Goal: Transaction & Acquisition: Purchase product/service

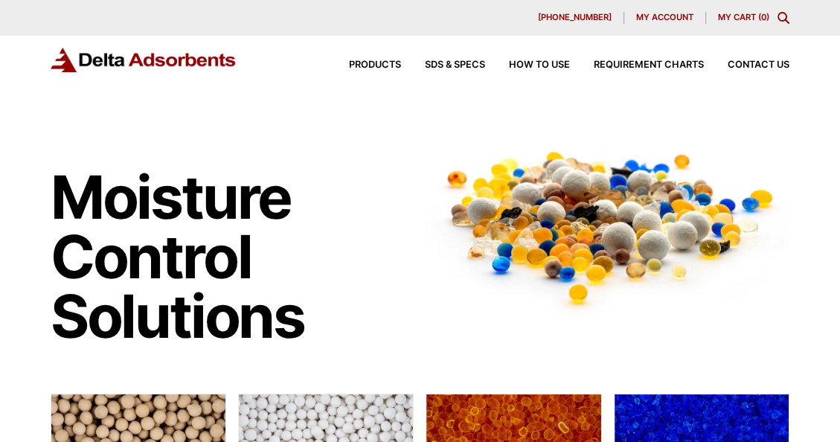
click at [654, 16] on span "My account" at bounding box center [664, 17] width 57 height 8
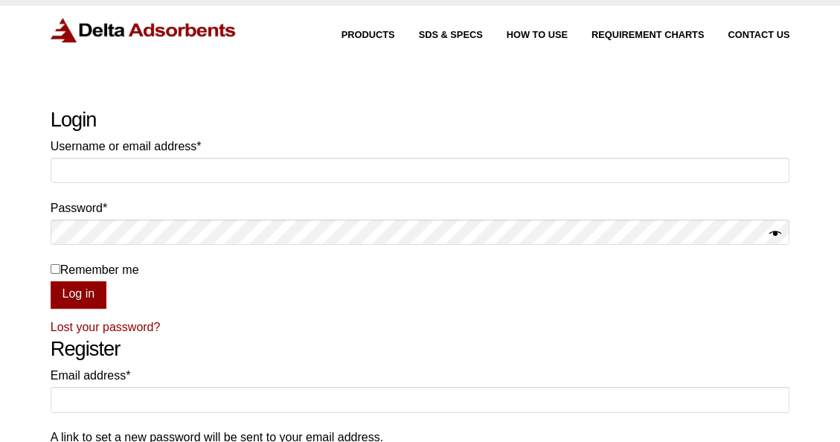
scroll to position [30, 0]
type input "chris@peekescientific.com"
click at [74, 295] on button "Log in" at bounding box center [79, 294] width 56 height 28
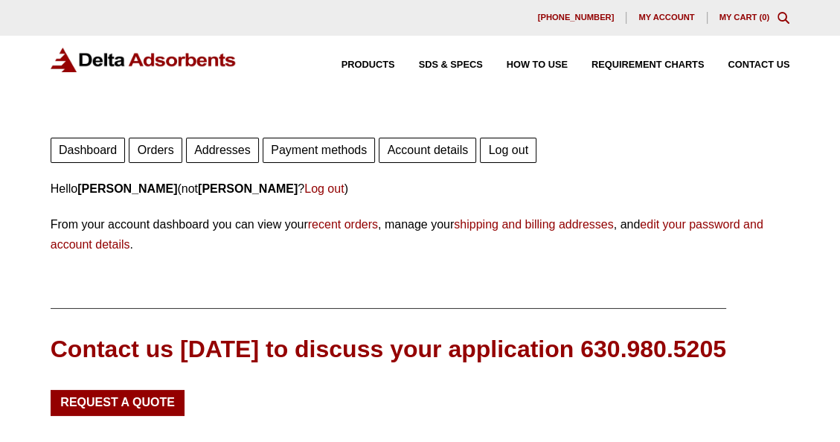
click at [653, 15] on span "My account" at bounding box center [666, 17] width 56 height 8
click at [154, 149] on link "Orders" at bounding box center [155, 150] width 53 height 25
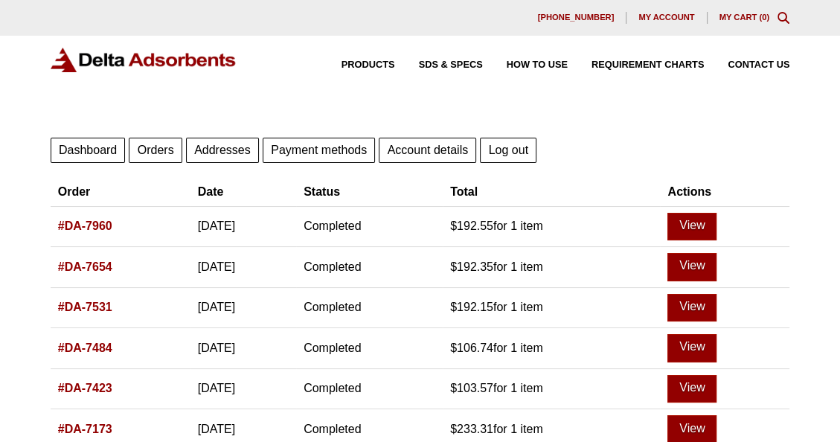
click at [85, 223] on link "#DA-7960" at bounding box center [85, 225] width 54 height 13
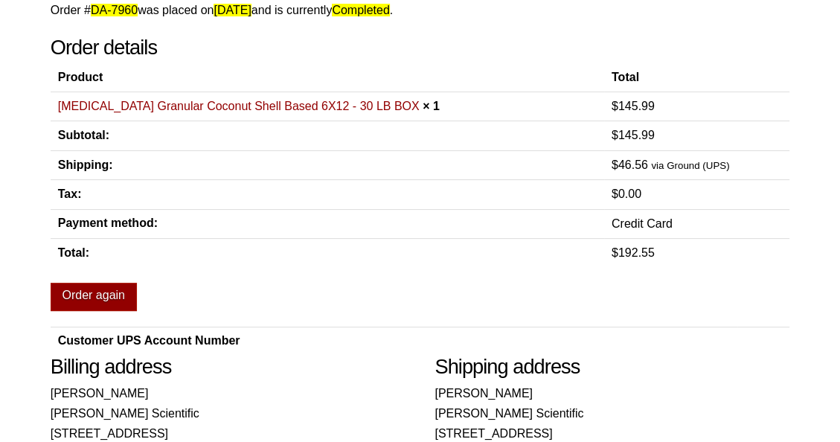
scroll to position [180, 0]
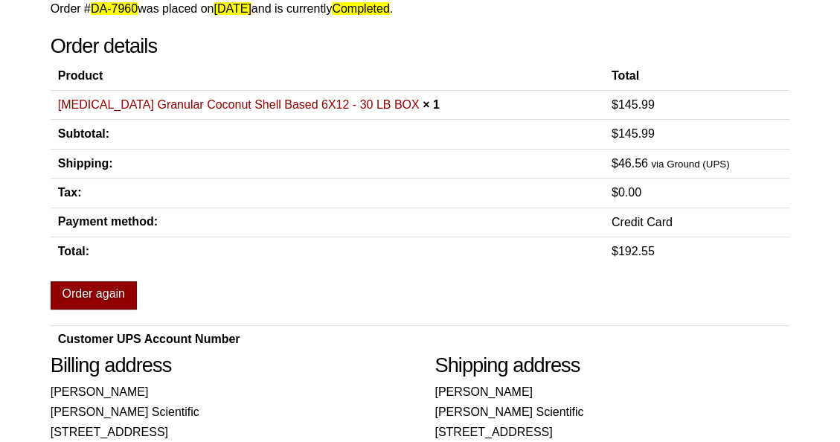
click at [76, 289] on link "Order again" at bounding box center [94, 295] width 86 height 28
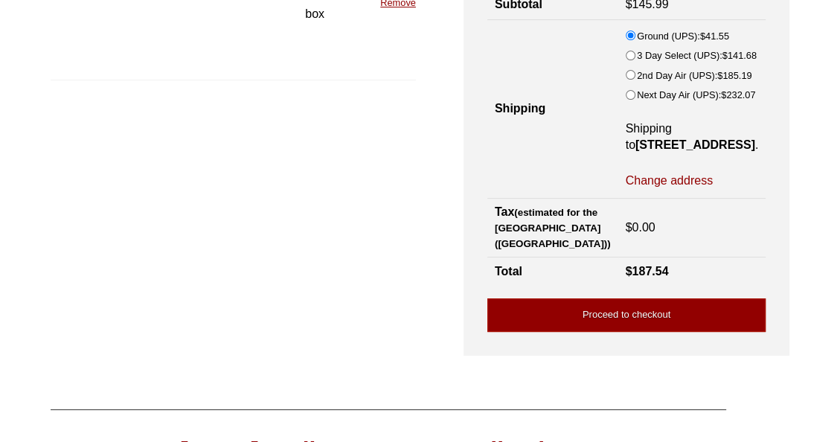
scroll to position [266, 0]
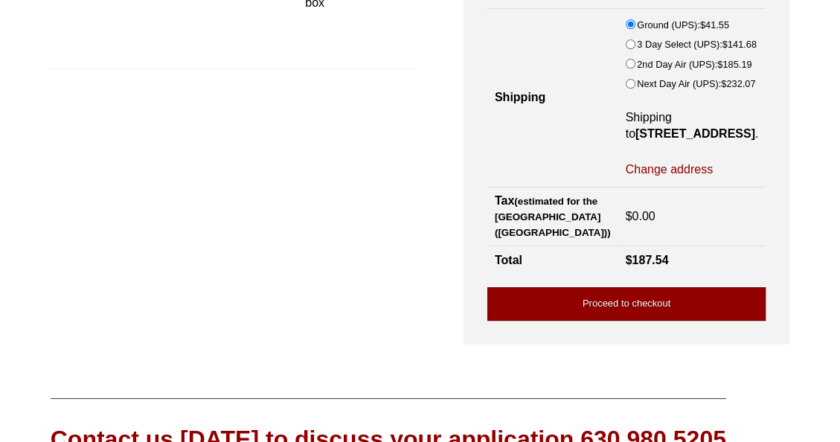
click at [652, 321] on link "Proceed to checkout" at bounding box center [626, 303] width 278 height 33
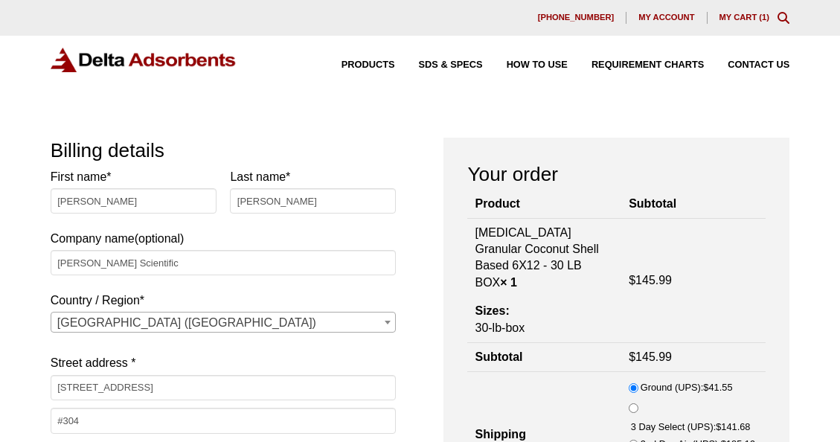
select select "CA"
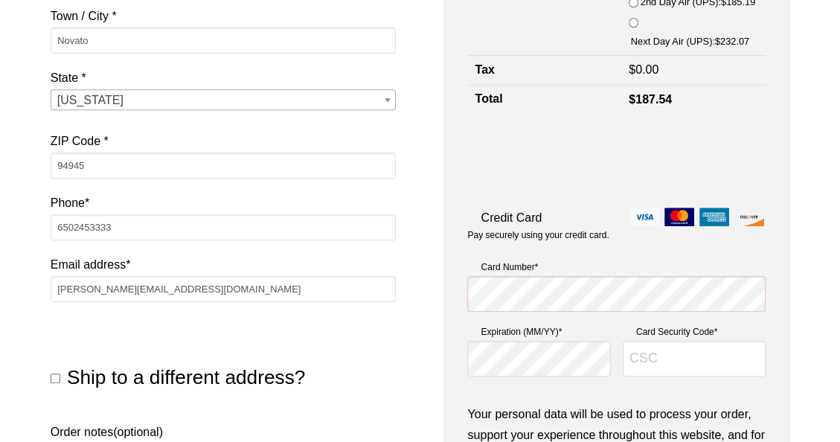
scroll to position [373, 0]
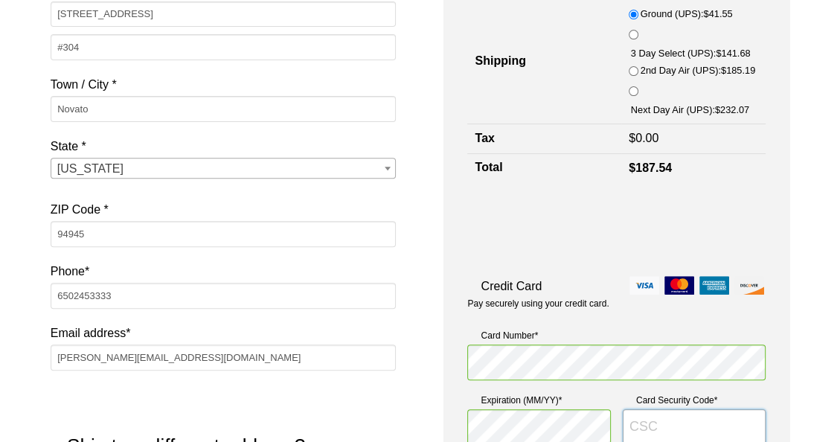
click at [667, 409] on input "Card Security Code *" at bounding box center [694, 427] width 143 height 36
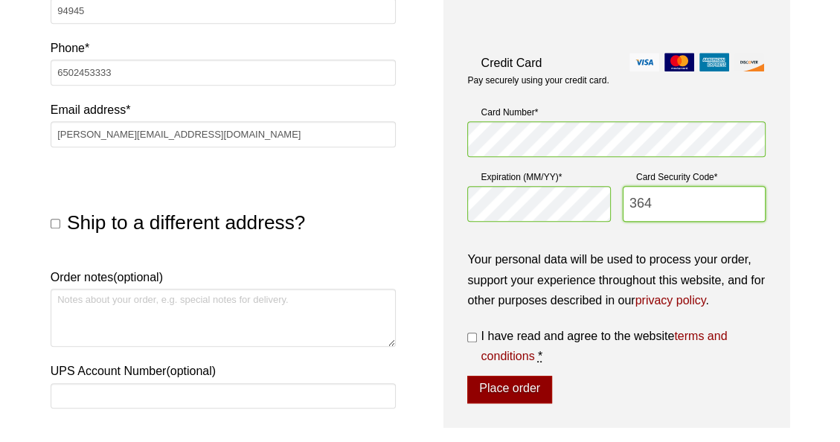
scroll to position [607, 0]
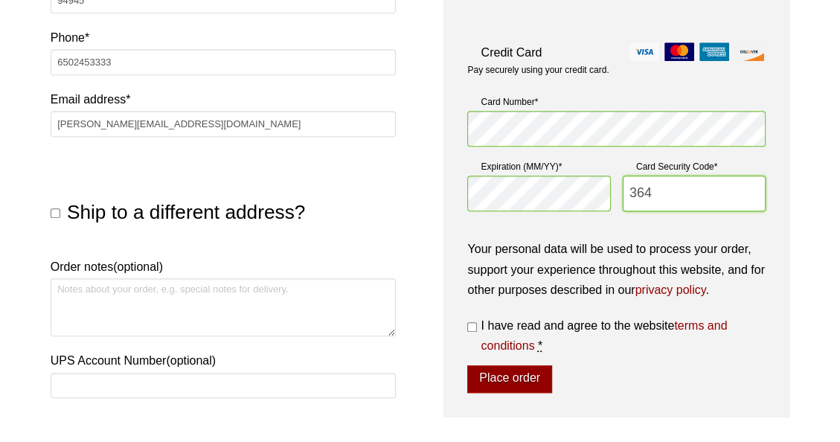
type input "364"
click at [474, 322] on input "I have read and agree to the website terms and conditions *" at bounding box center [472, 327] width 10 height 10
checkbox input "true"
click at [511, 365] on button "Place order" at bounding box center [509, 379] width 84 height 28
